Goal: Navigation & Orientation: Find specific page/section

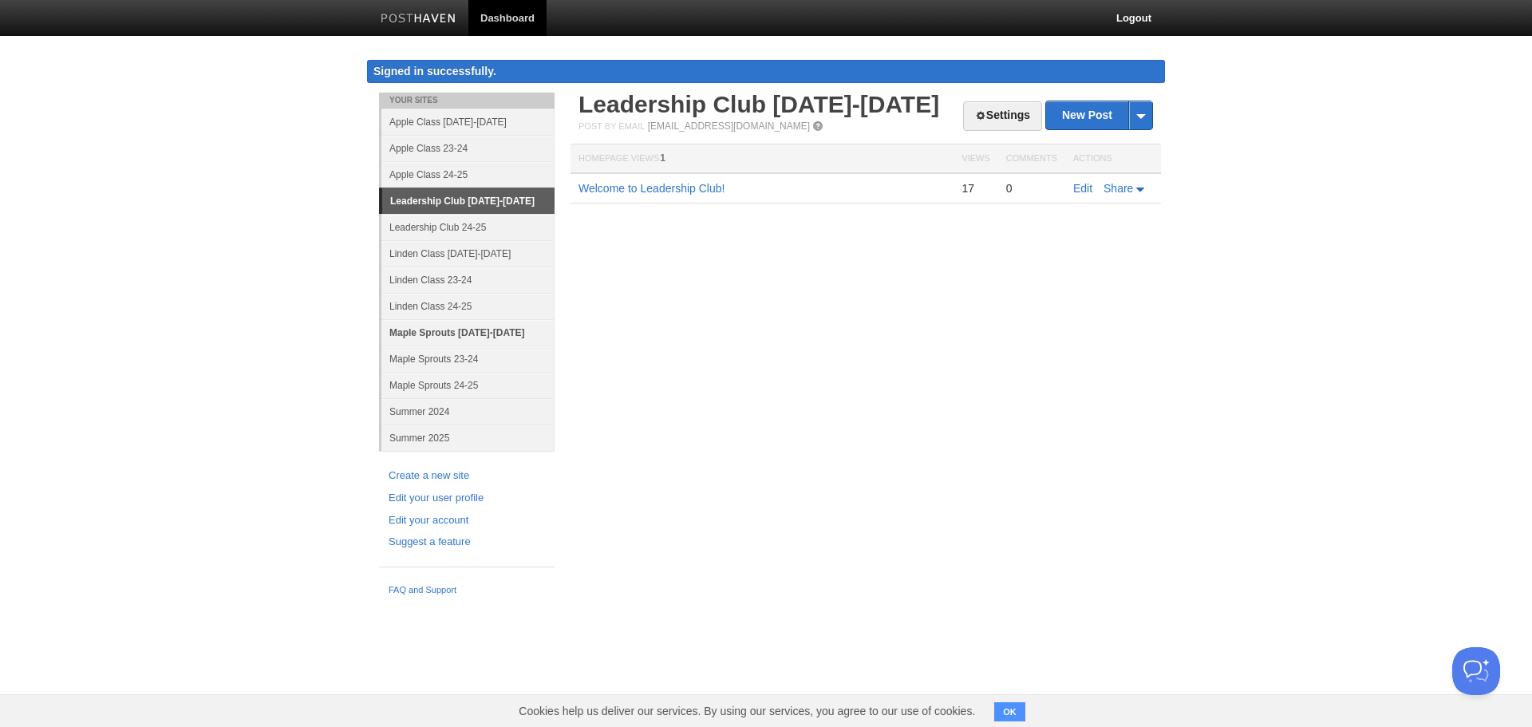
click at [440, 327] on link "Maple Sprouts [DATE]-[DATE]" at bounding box center [467, 332] width 173 height 26
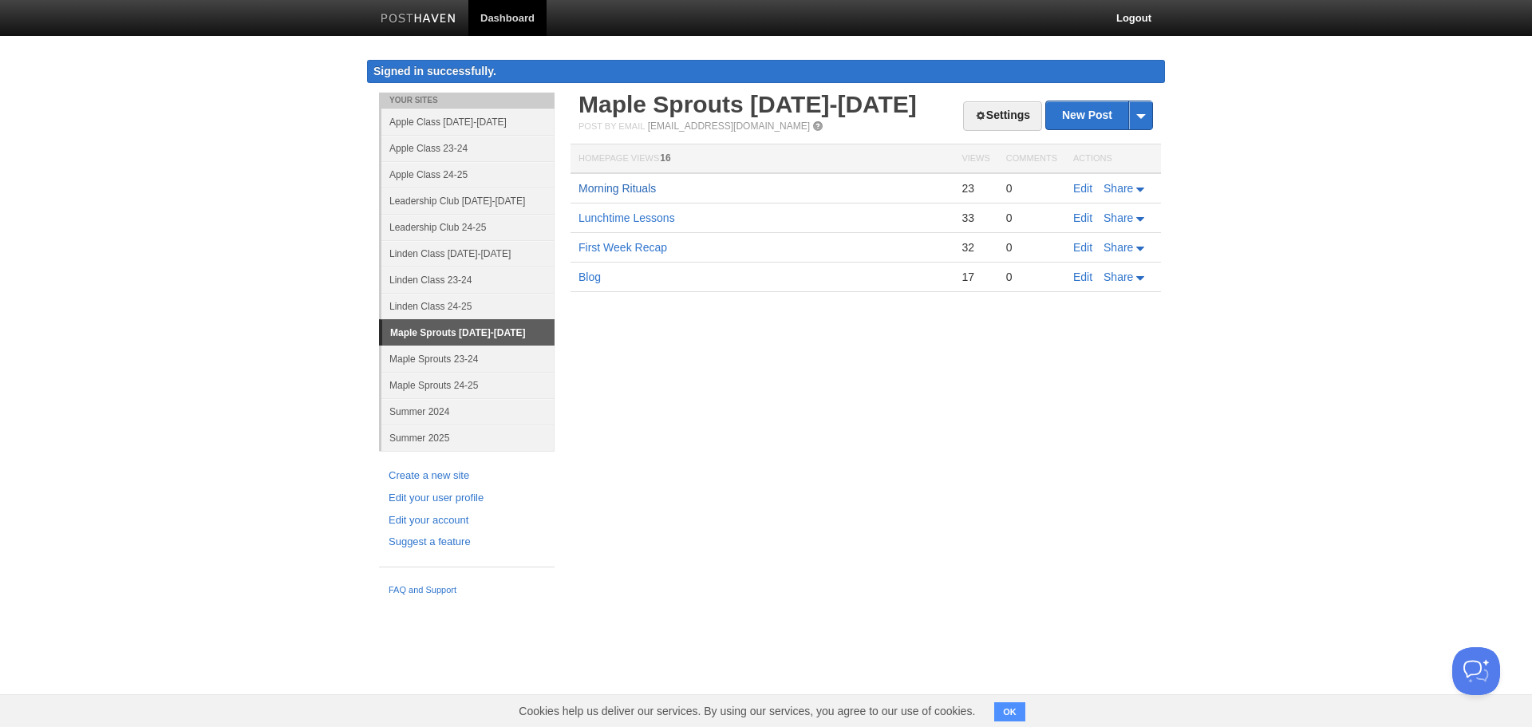
click at [623, 185] on link "Morning Rituals" at bounding box center [616, 188] width 77 height 13
click at [433, 250] on link "Linden Class [DATE]-[DATE]" at bounding box center [467, 253] width 173 height 26
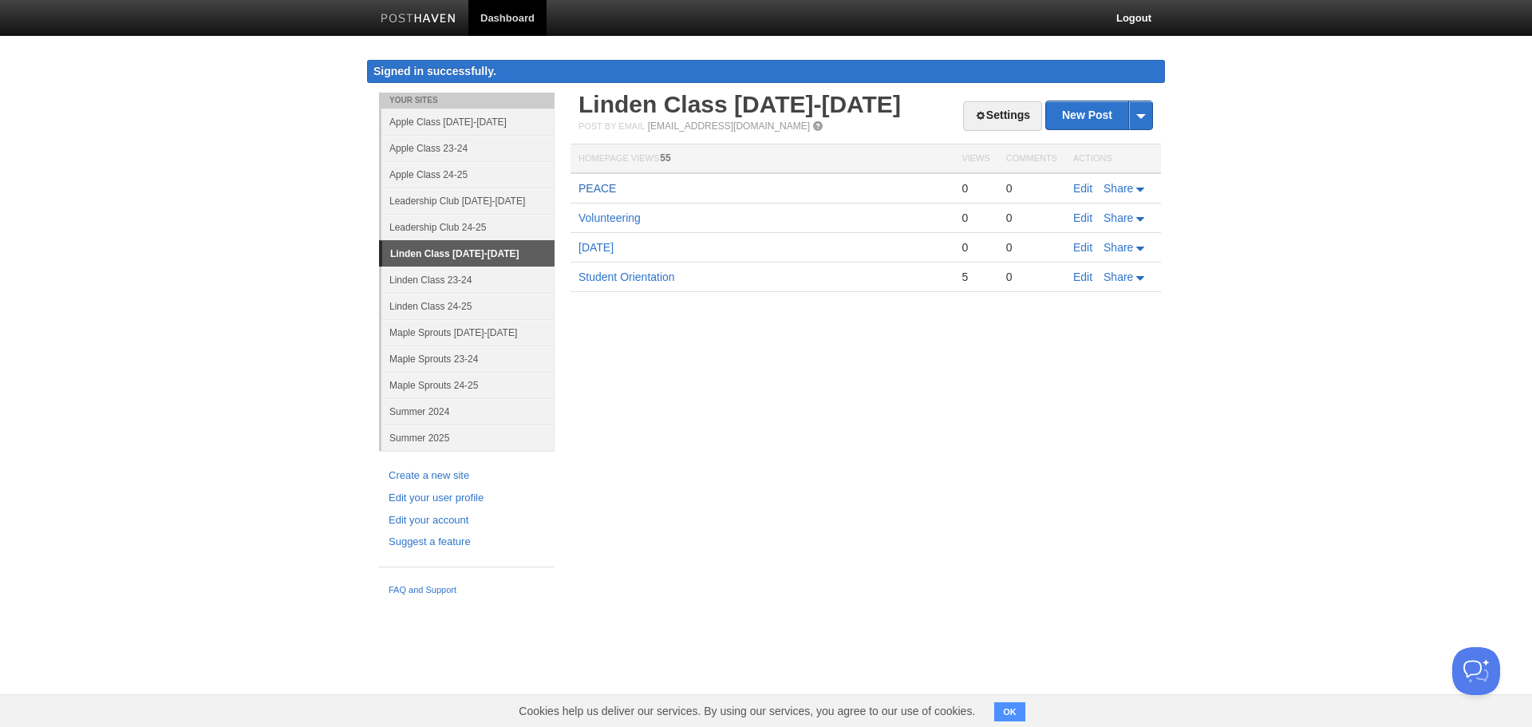
click at [603, 190] on link "PEACE" at bounding box center [596, 188] width 37 height 13
click at [425, 120] on link "Apple Class [DATE]-[DATE]" at bounding box center [467, 122] width 173 height 26
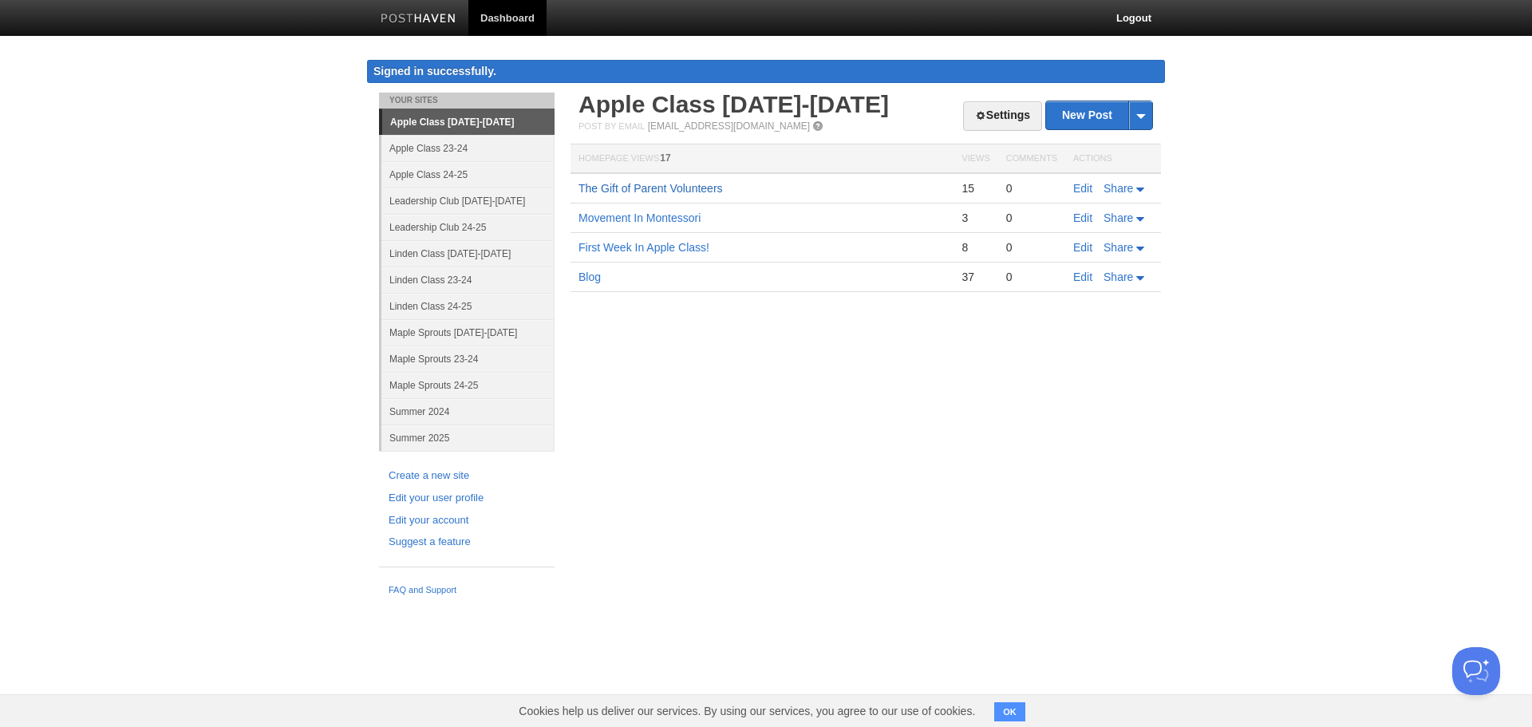
click at [721, 191] on link "The Gift of Parent Volunteers" at bounding box center [650, 188] width 144 height 13
click at [734, 389] on div "Your Sites Apple Class [DATE]-[DATE] Apple Class 23-24 Apple Class 24-25 Leader…" at bounding box center [766, 348] width 798 height 511
click at [434, 333] on link "Maple Sprouts [DATE]-[DATE]" at bounding box center [467, 332] width 173 height 26
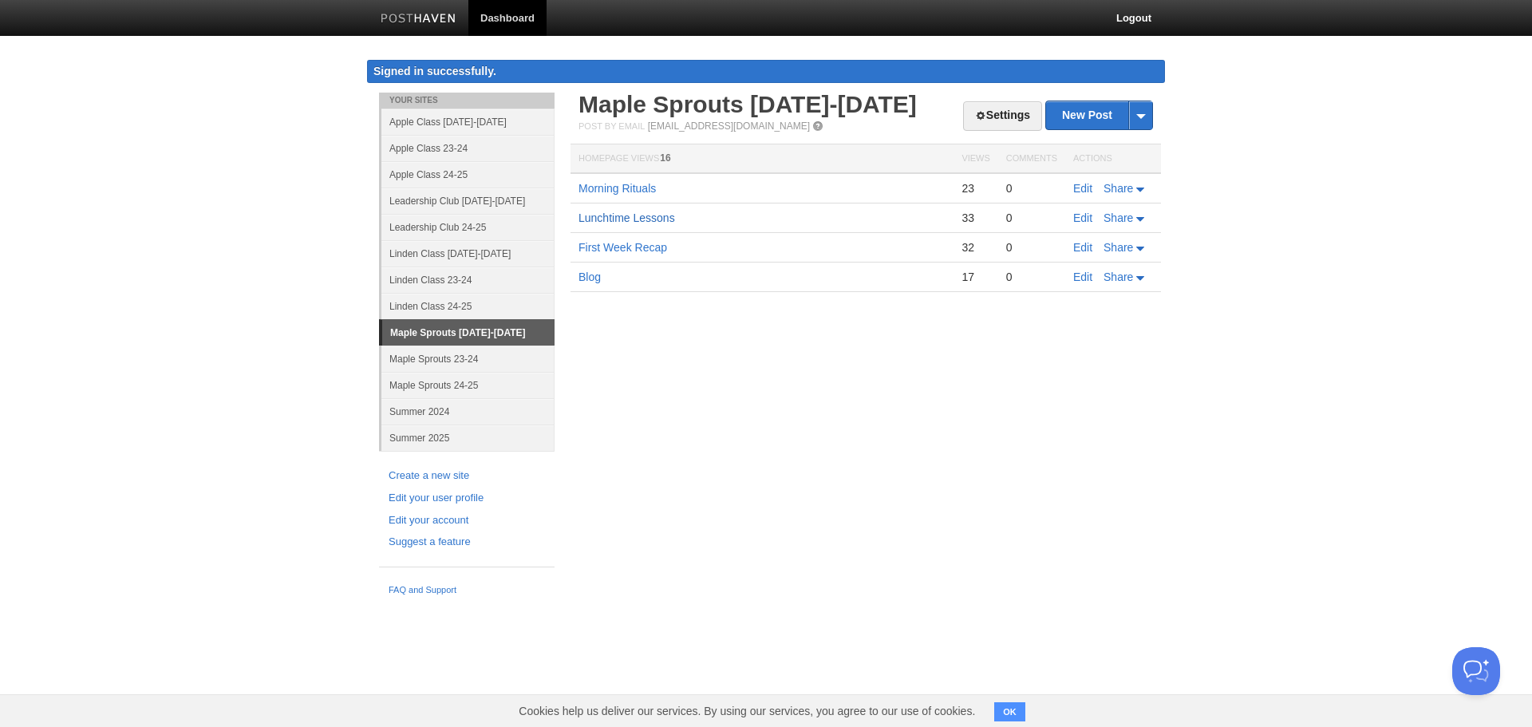
click at [647, 215] on link "Lunchtime Lessons" at bounding box center [626, 217] width 97 height 13
click at [603, 187] on link "Morning Rituals" at bounding box center [616, 188] width 77 height 13
